Goal: Information Seeking & Learning: Learn about a topic

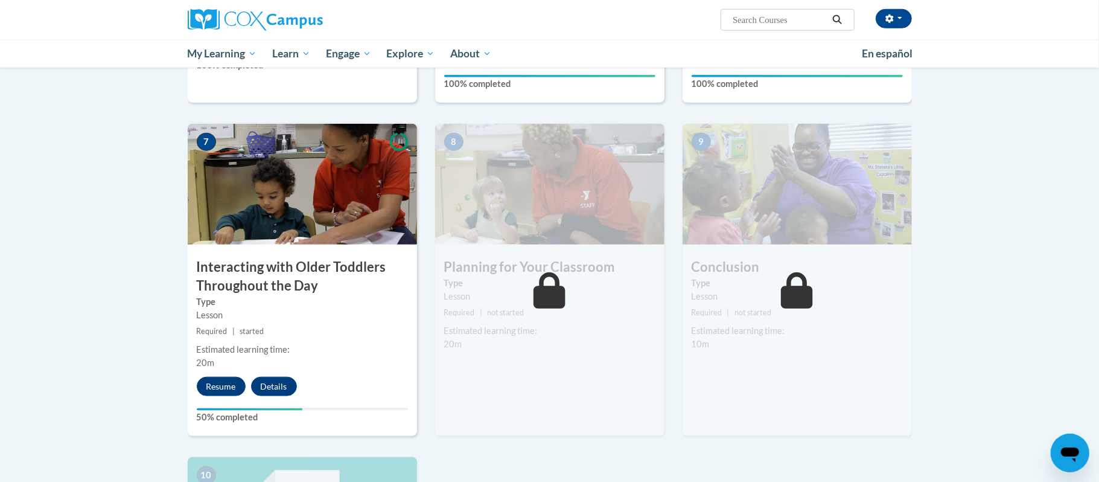
scroll to position [858, 0]
click at [270, 377] on button "Details" at bounding box center [274, 386] width 46 height 19
click at [211, 377] on button "Resume" at bounding box center [221, 386] width 49 height 19
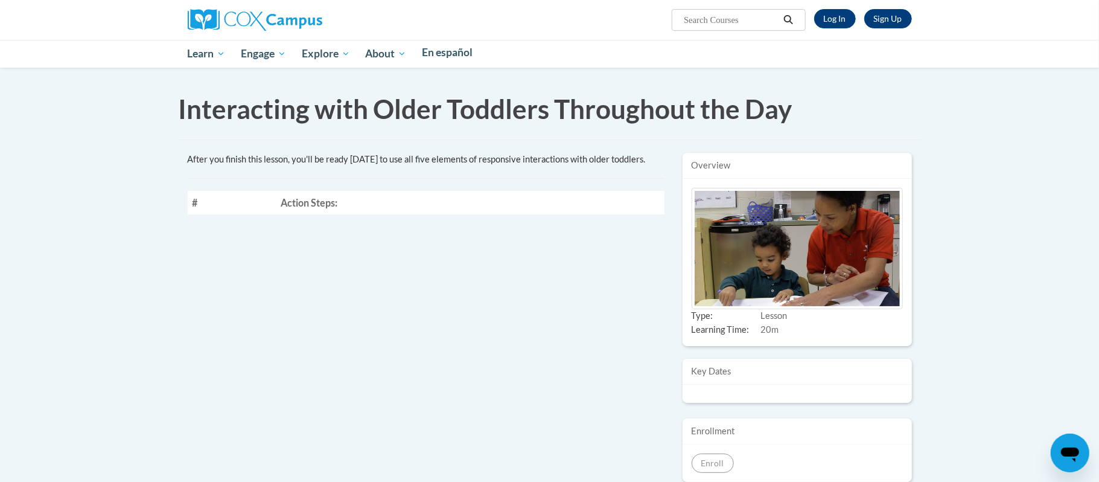
scroll to position [19, 0]
